Goal: Task Accomplishment & Management: Manage account settings

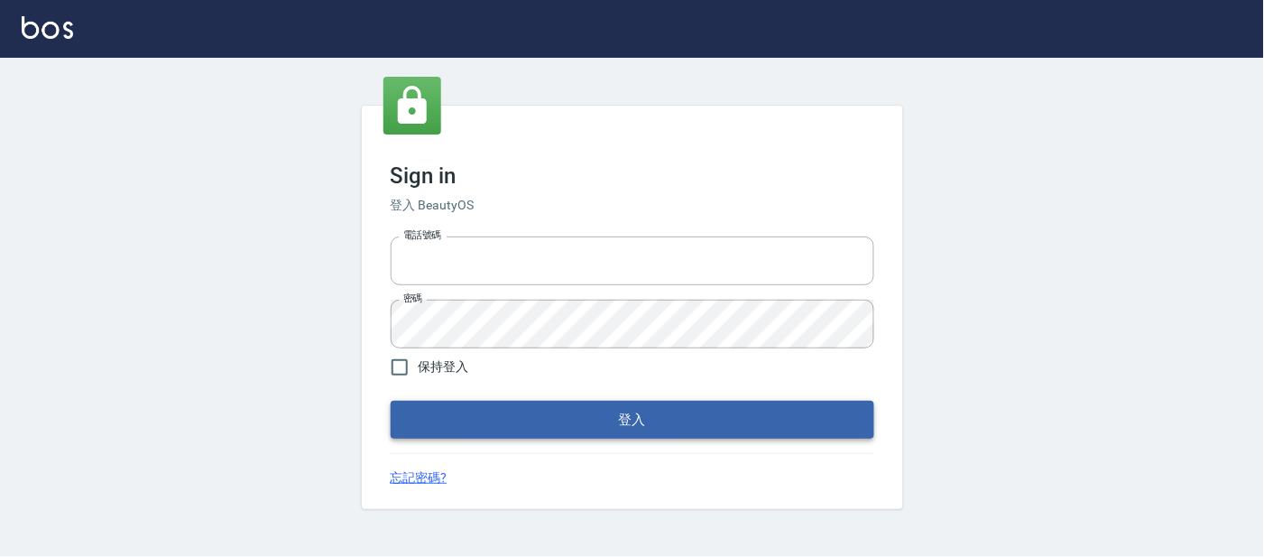
type input "25866822"
click at [485, 424] on button "登入" at bounding box center [633, 420] width 484 height 38
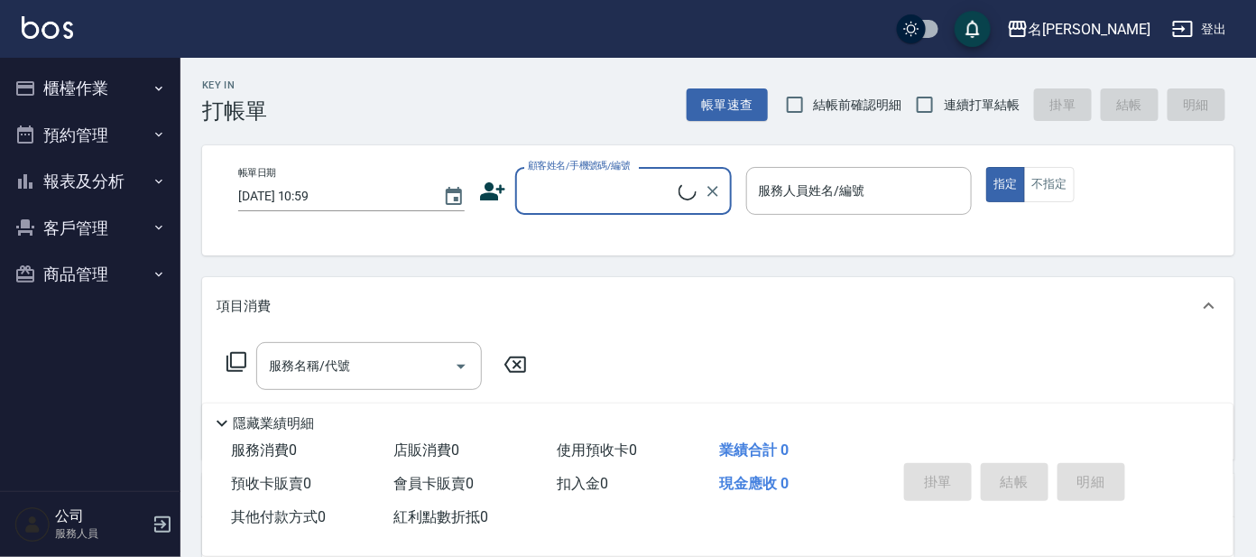
click at [105, 89] on button "櫃檯作業" at bounding box center [90, 88] width 166 height 47
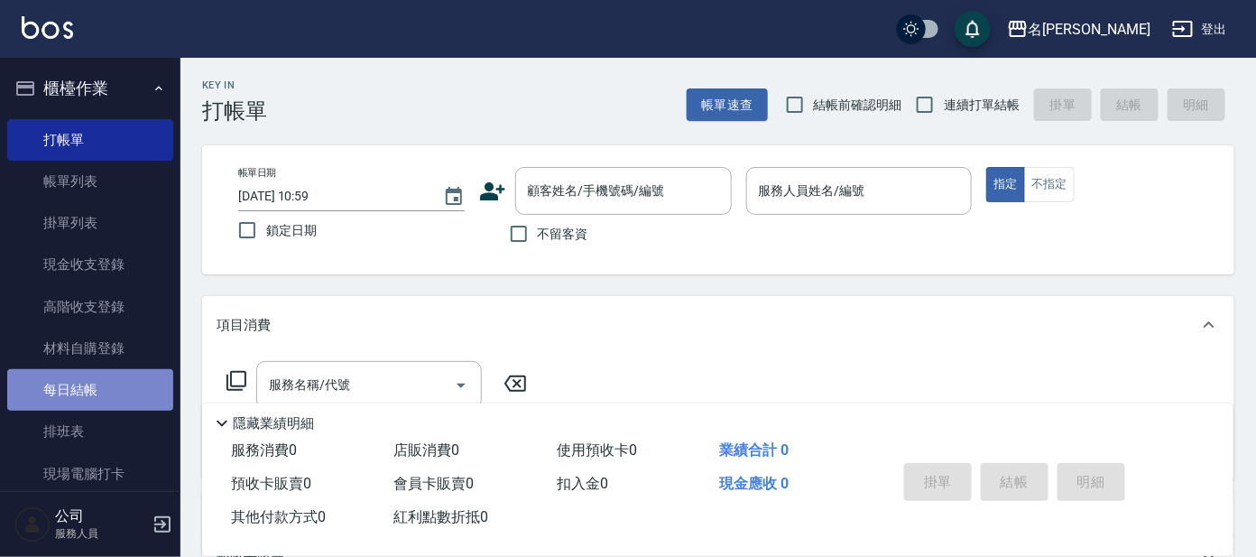
click at [113, 394] on link "每日結帳" at bounding box center [90, 390] width 166 height 42
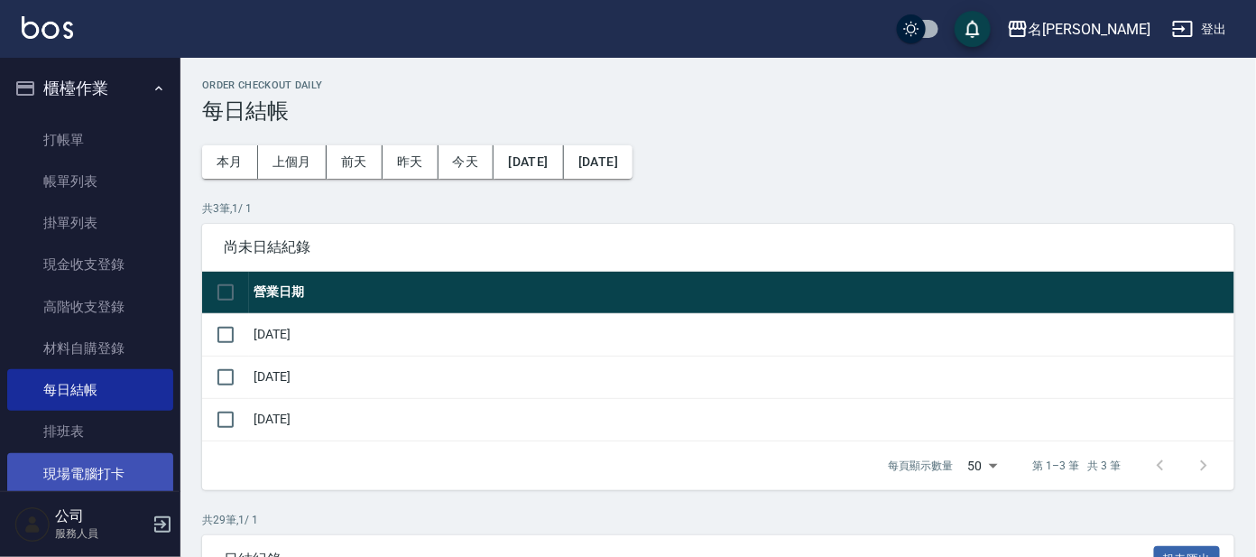
click at [87, 470] on link "現場電腦打卡" at bounding box center [90, 474] width 166 height 42
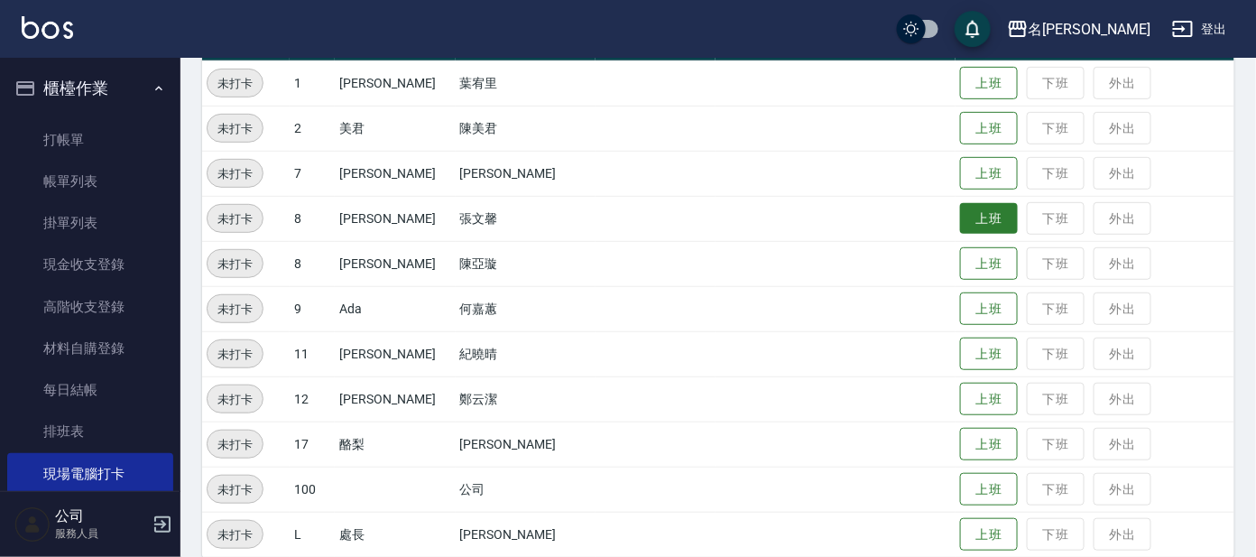
scroll to position [252, 0]
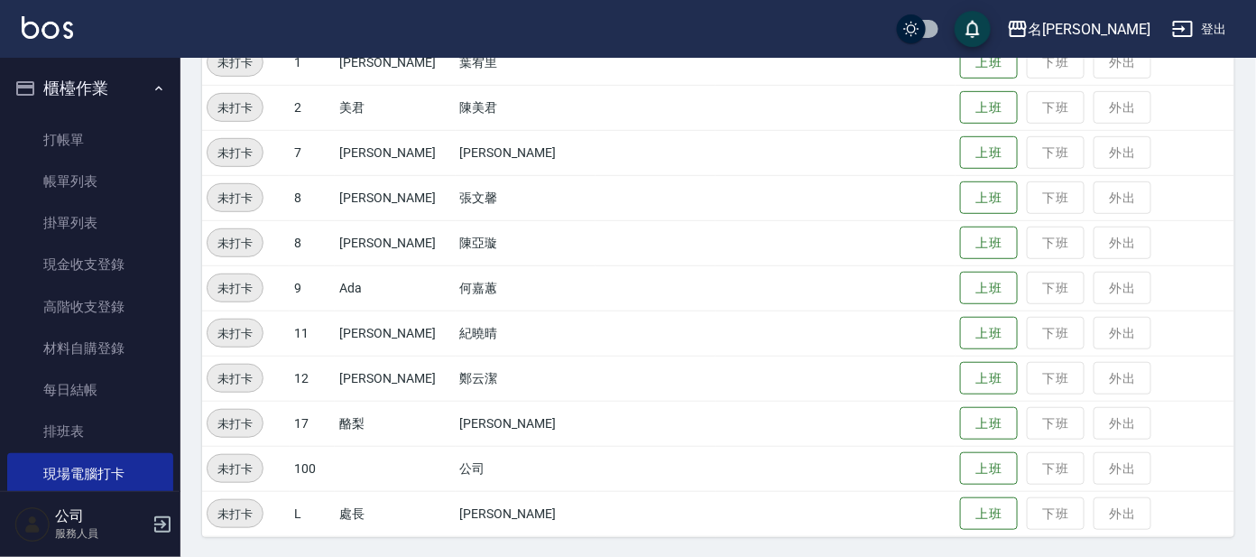
click at [969, 88] on td "上班 下班 外出" at bounding box center [1095, 107] width 279 height 45
click at [962, 97] on button "上班" at bounding box center [989, 108] width 58 height 32
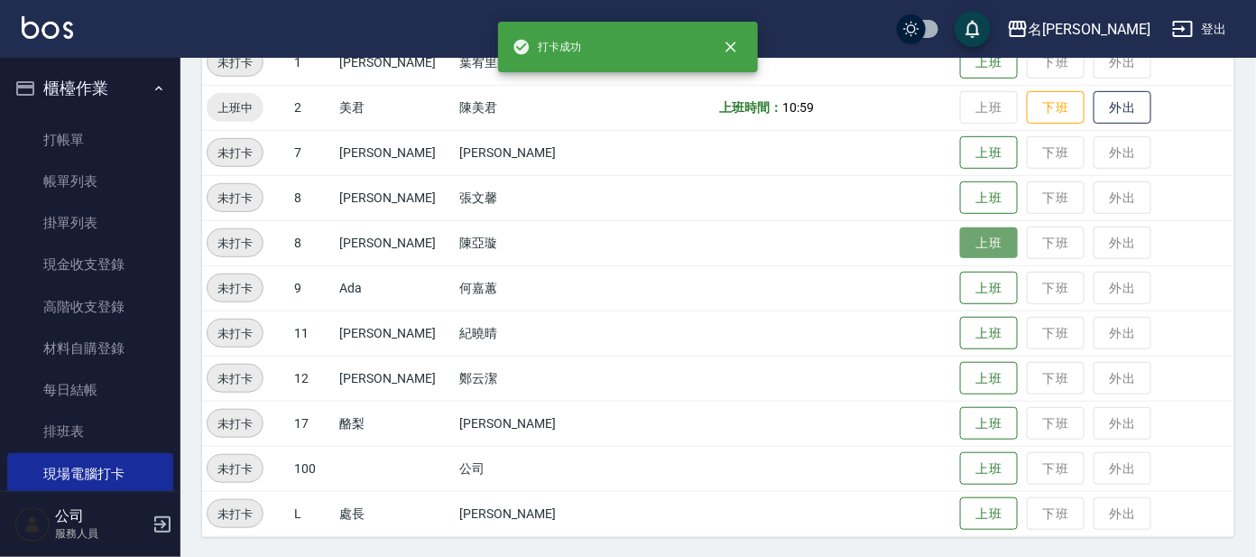
click at [960, 244] on button "上班" at bounding box center [989, 243] width 58 height 32
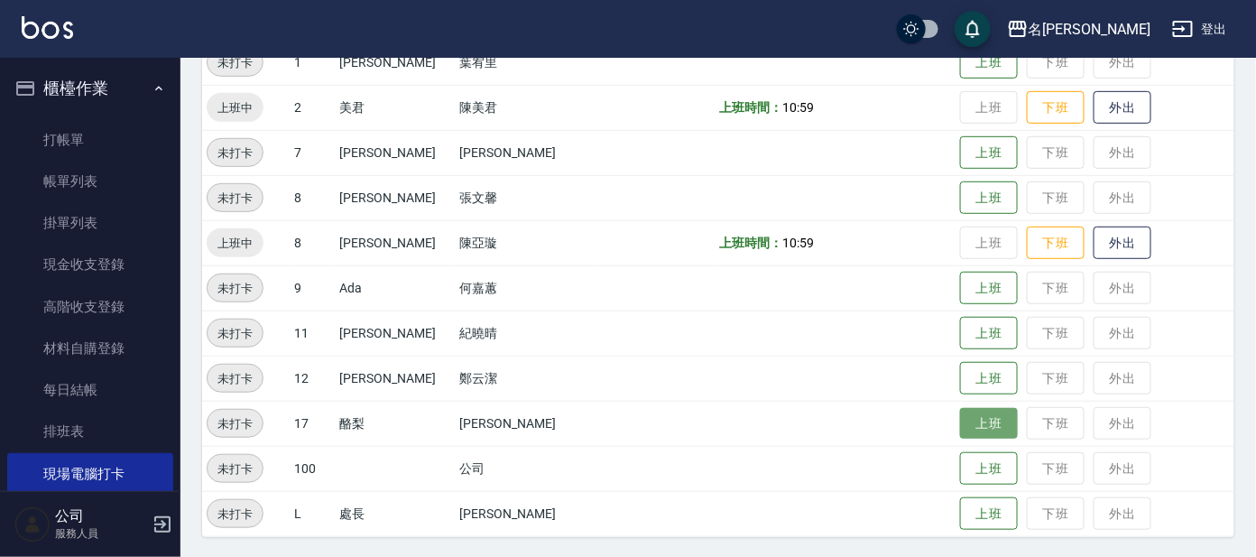
click at [974, 412] on button "上班" at bounding box center [989, 424] width 58 height 32
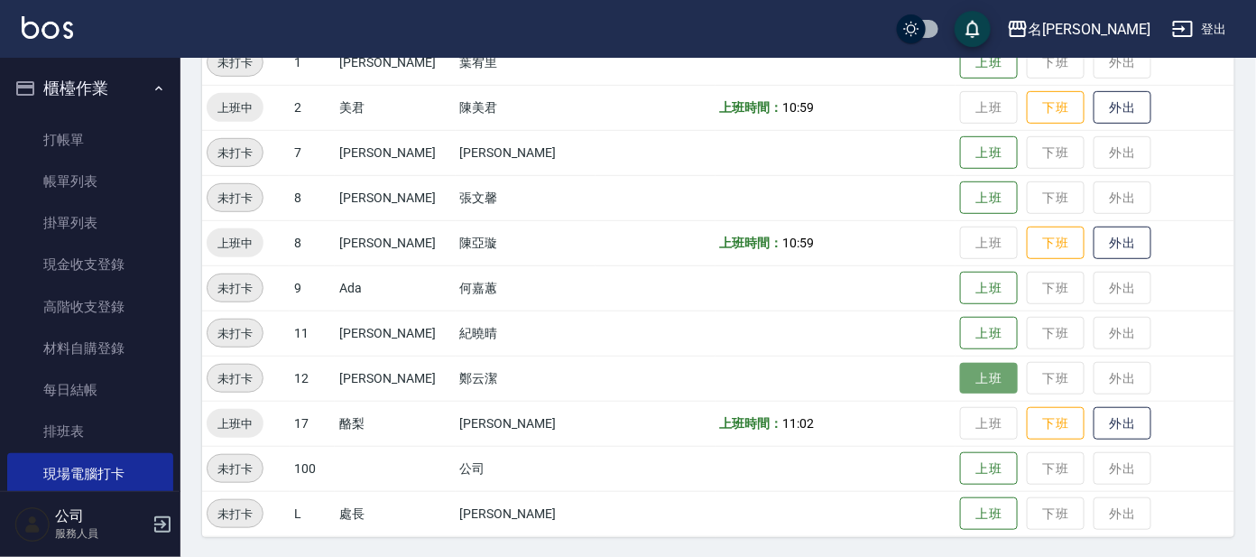
drag, startPoint x: 956, startPoint y: 368, endPoint x: 956, endPoint y: 341, distance: 27.1
click at [960, 367] on button "上班" at bounding box center [989, 378] width 58 height 33
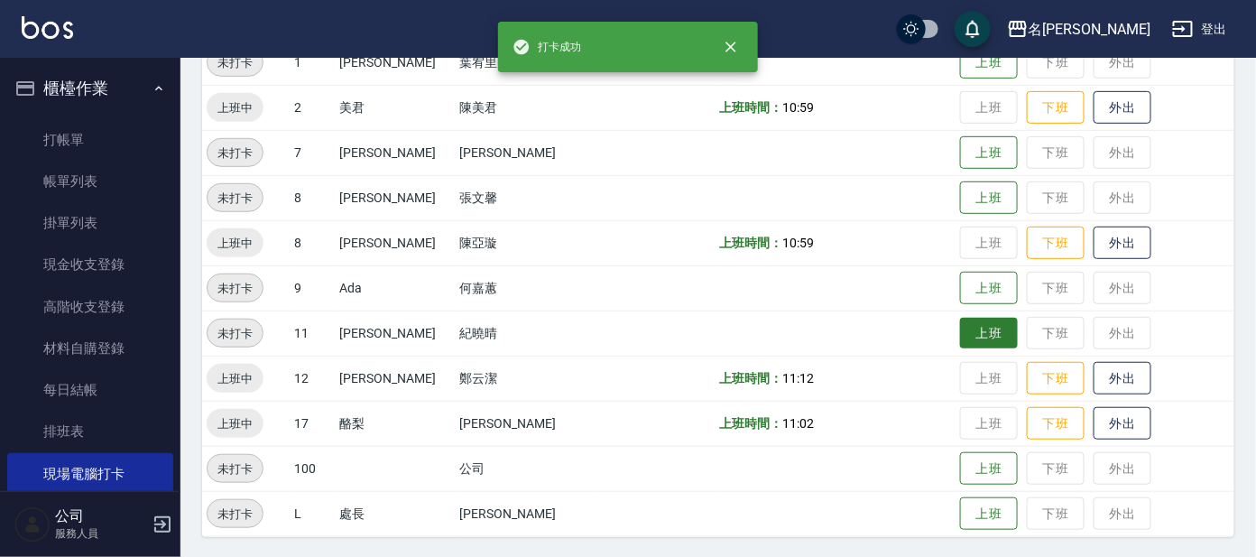
click at [960, 328] on button "上班" at bounding box center [989, 334] width 58 height 32
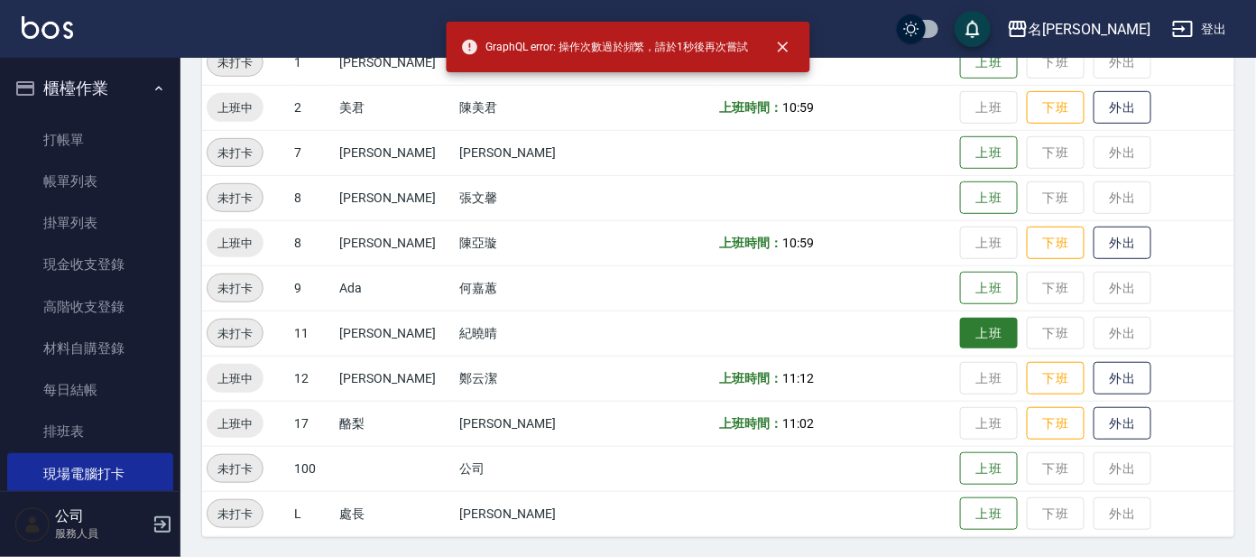
click at [960, 326] on button "上班" at bounding box center [989, 334] width 58 height 32
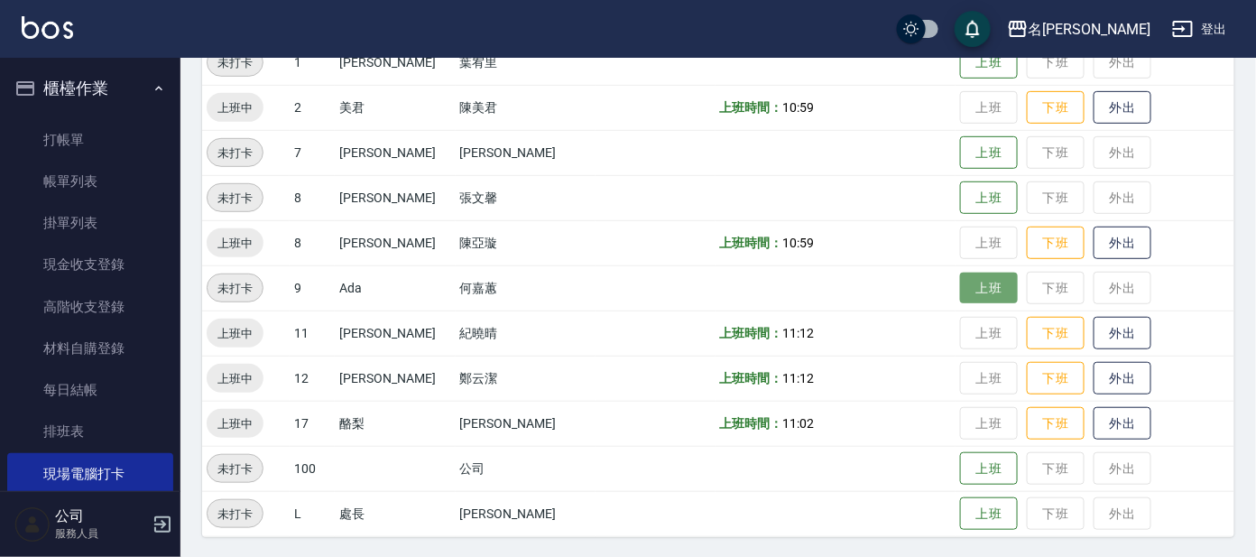
click at [960, 288] on button "上班" at bounding box center [989, 289] width 58 height 32
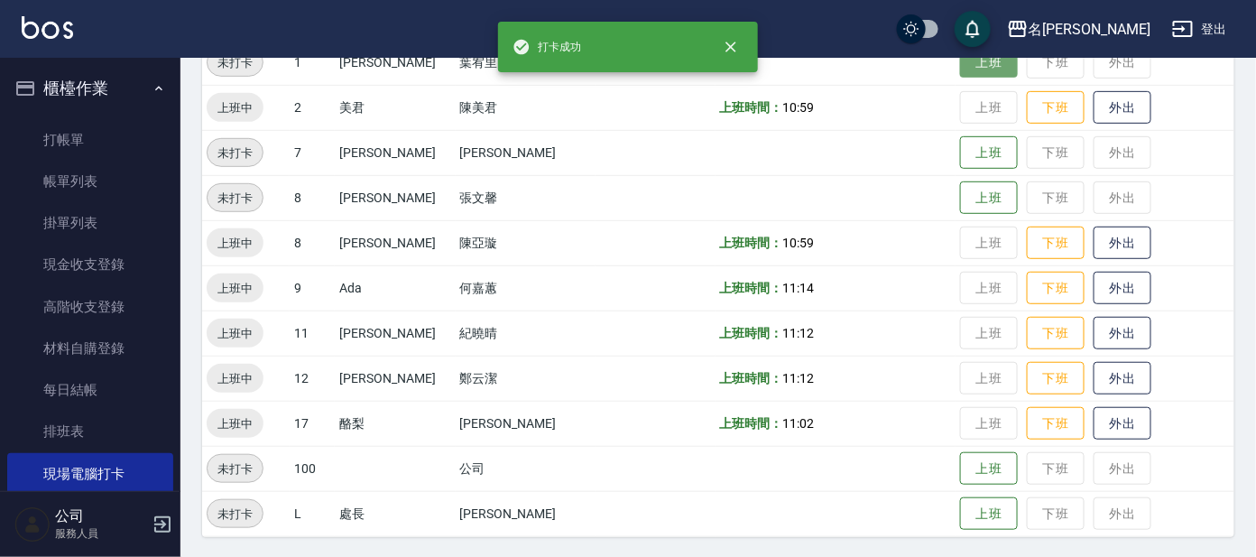
click at [960, 70] on button "上班" at bounding box center [989, 63] width 58 height 32
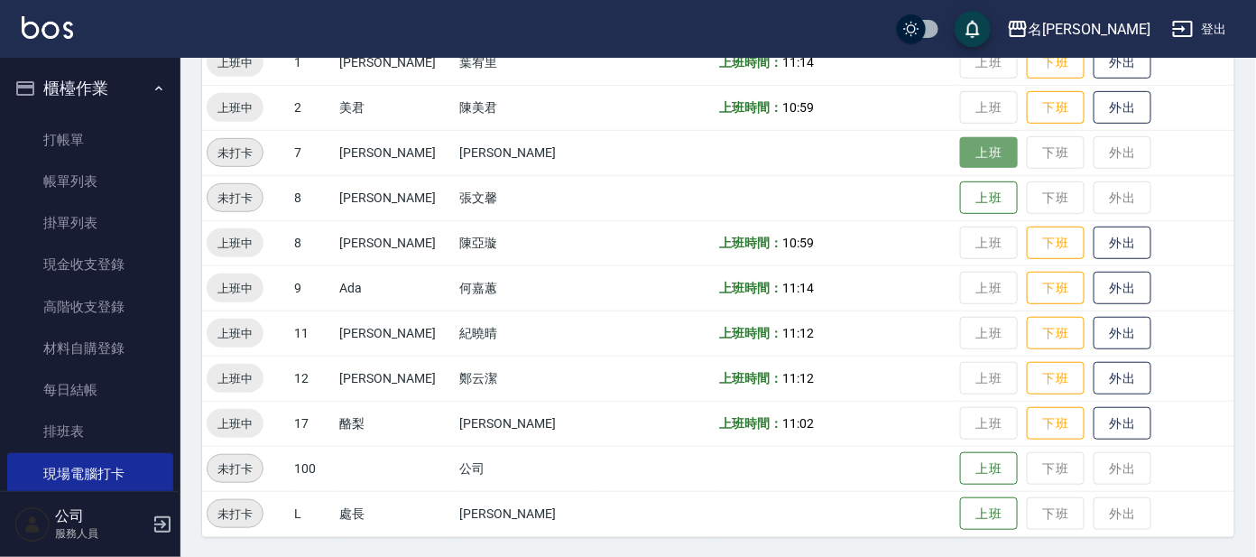
click at [967, 158] on button "上班" at bounding box center [989, 153] width 58 height 32
click at [967, 158] on td "上班 下班 外出" at bounding box center [1095, 152] width 279 height 45
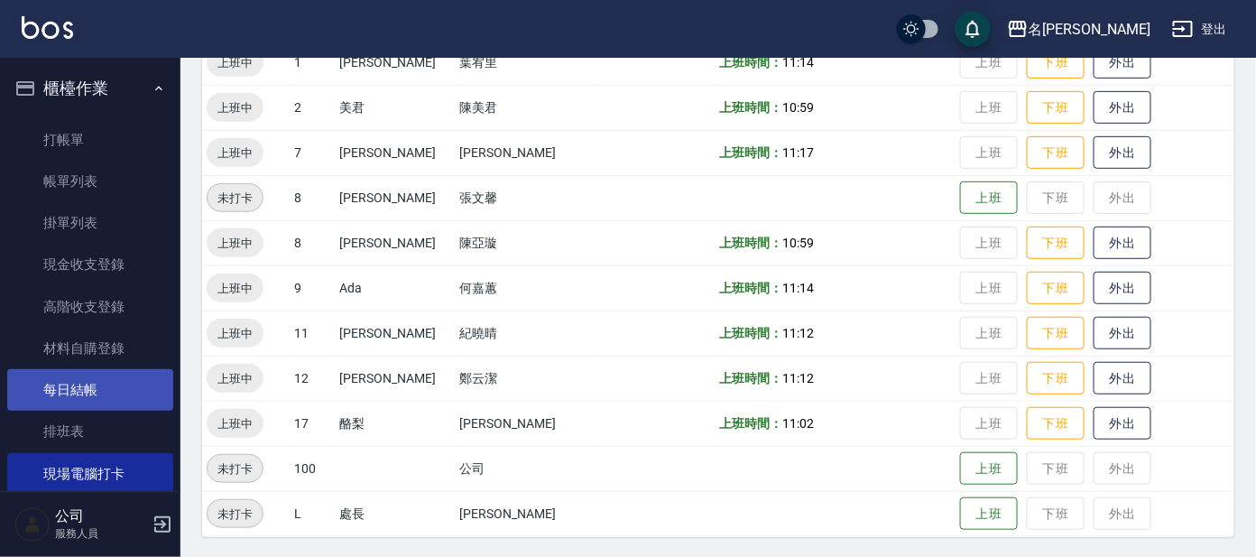
click at [66, 379] on link "每日結帳" at bounding box center [90, 390] width 166 height 42
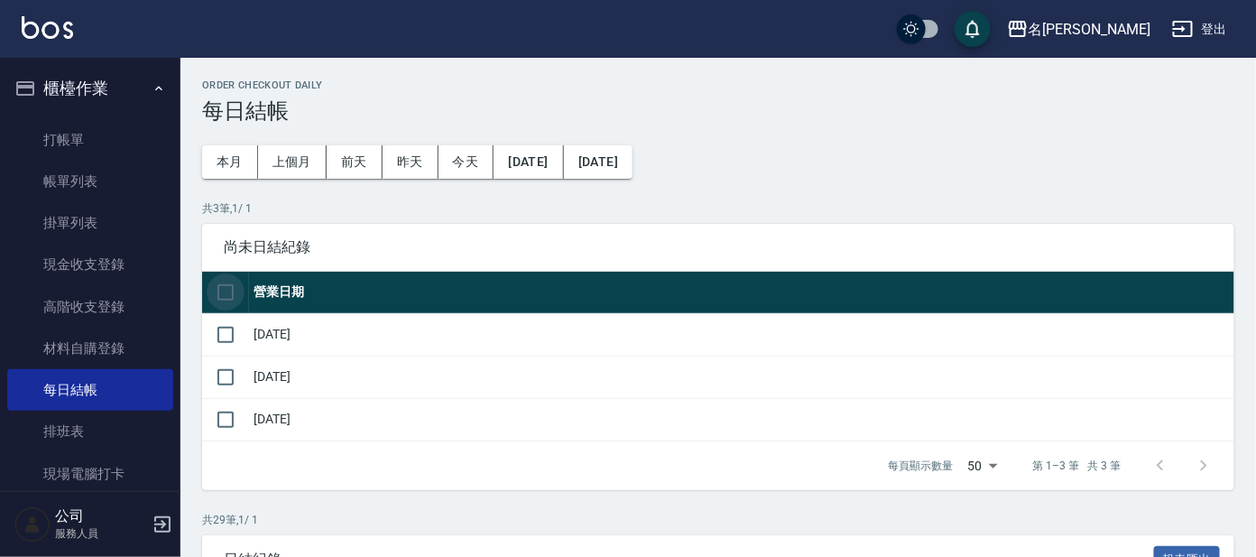
click at [227, 291] on input "checkbox" at bounding box center [226, 292] width 38 height 38
checkbox input "true"
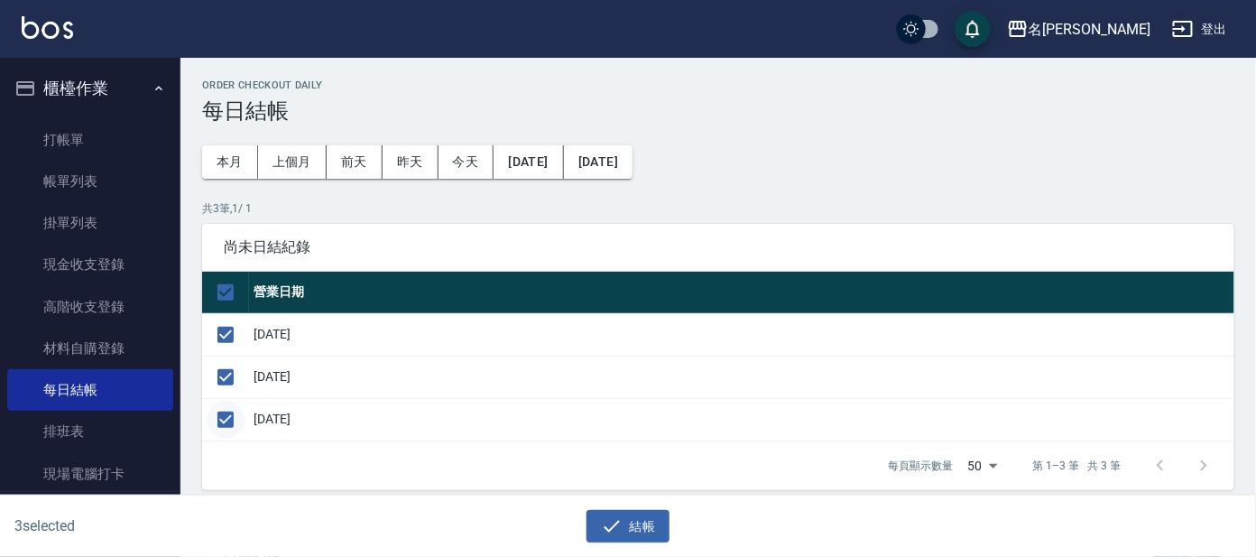
click at [227, 421] on input "checkbox" at bounding box center [226, 420] width 38 height 38
checkbox input "false"
click at [653, 517] on button "結帳" at bounding box center [629, 526] width 84 height 33
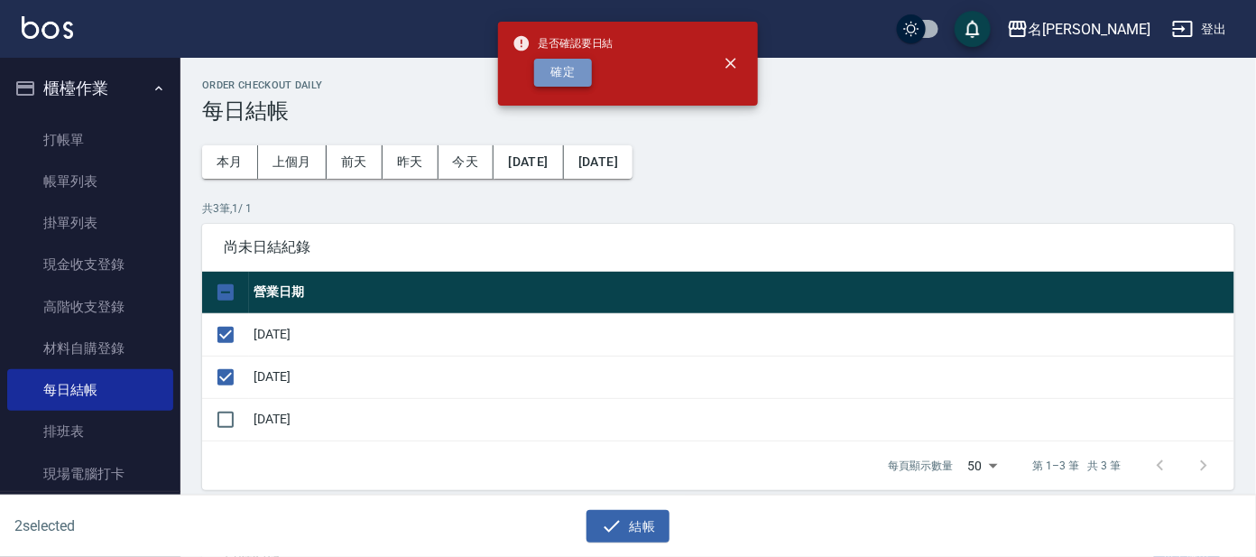
click at [573, 69] on button "確定" at bounding box center [563, 73] width 58 height 28
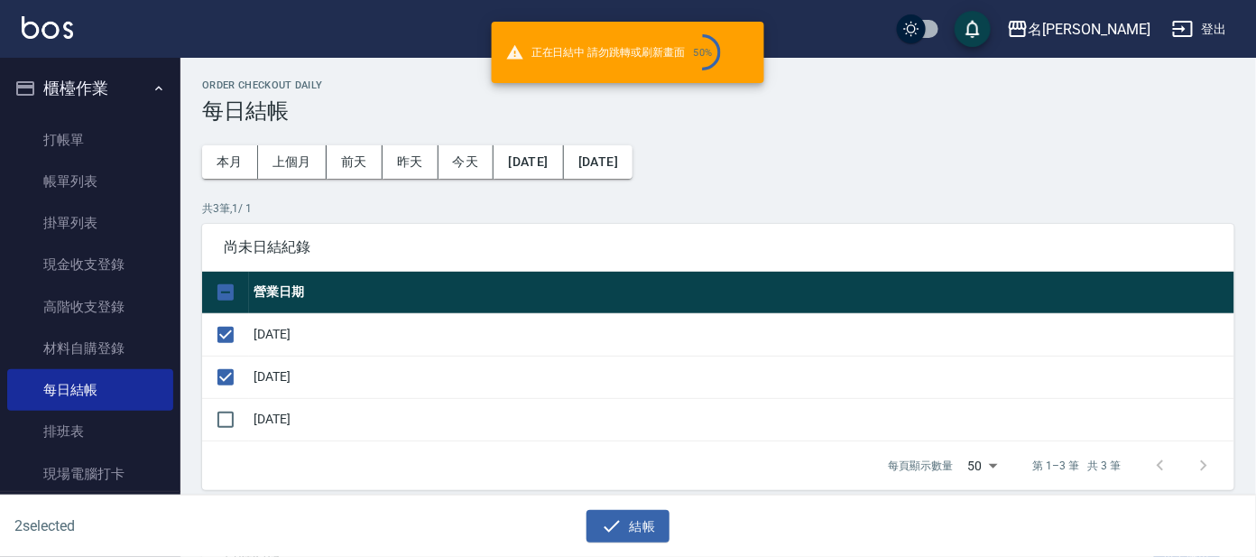
checkbox input "false"
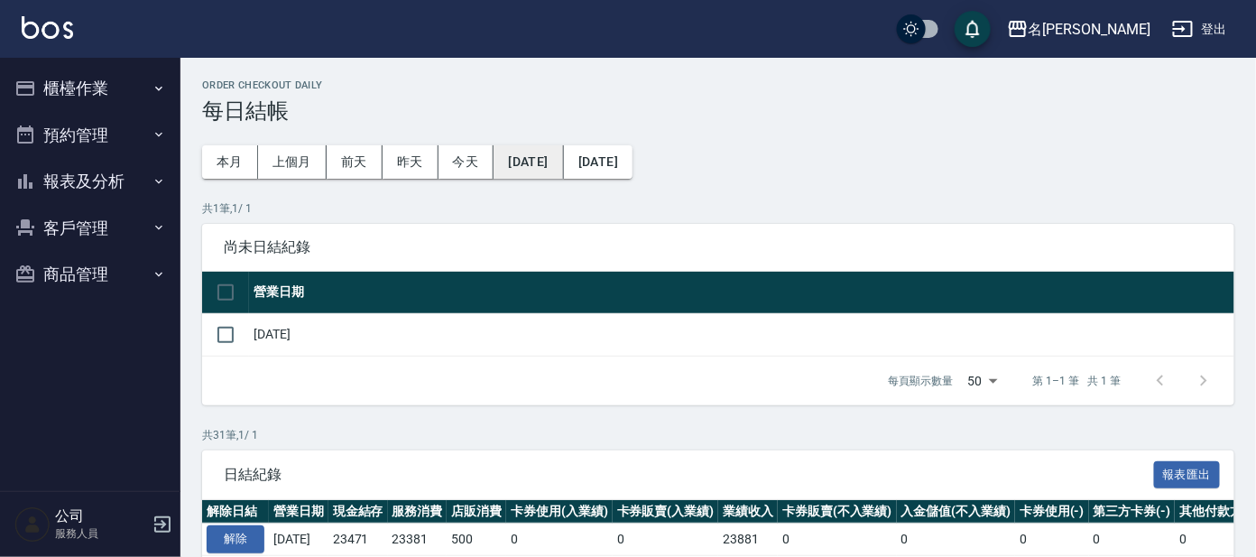
click at [563, 148] on button "[DATE]" at bounding box center [528, 161] width 69 height 33
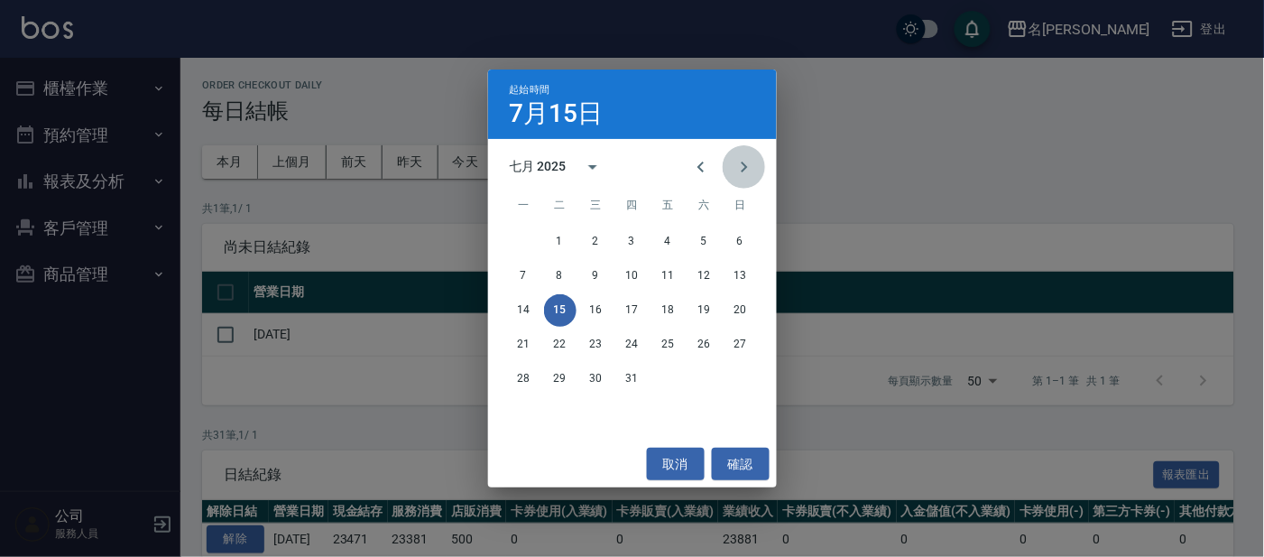
click at [744, 171] on icon "Next month" at bounding box center [744, 167] width 6 height 11
click at [601, 310] on button "13" at bounding box center [596, 310] width 32 height 32
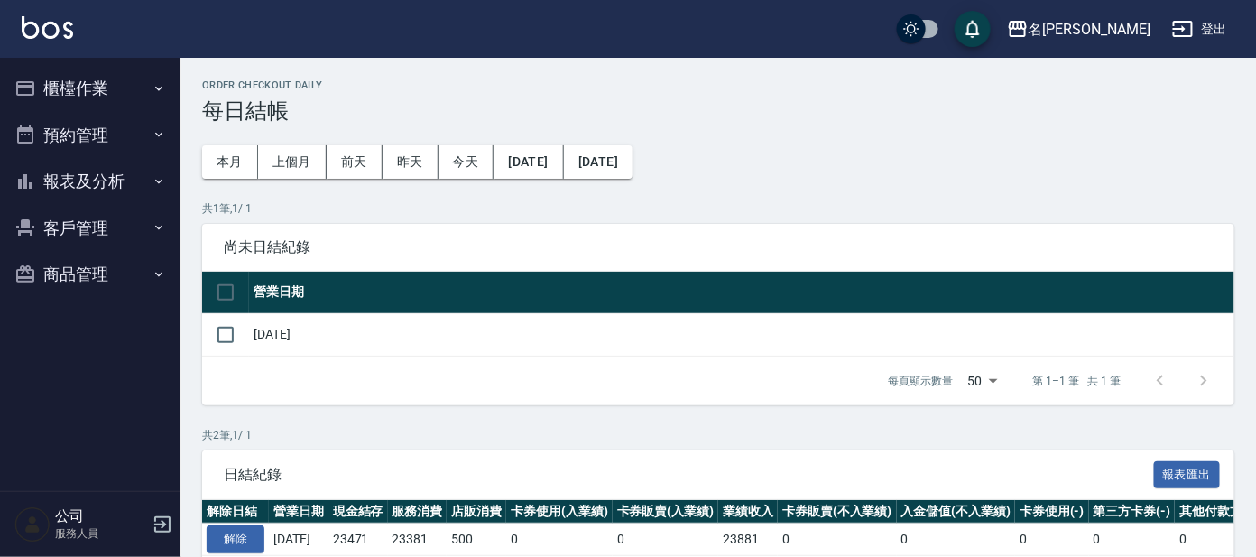
scroll to position [142, 0]
